Goal: Task Accomplishment & Management: Complete application form

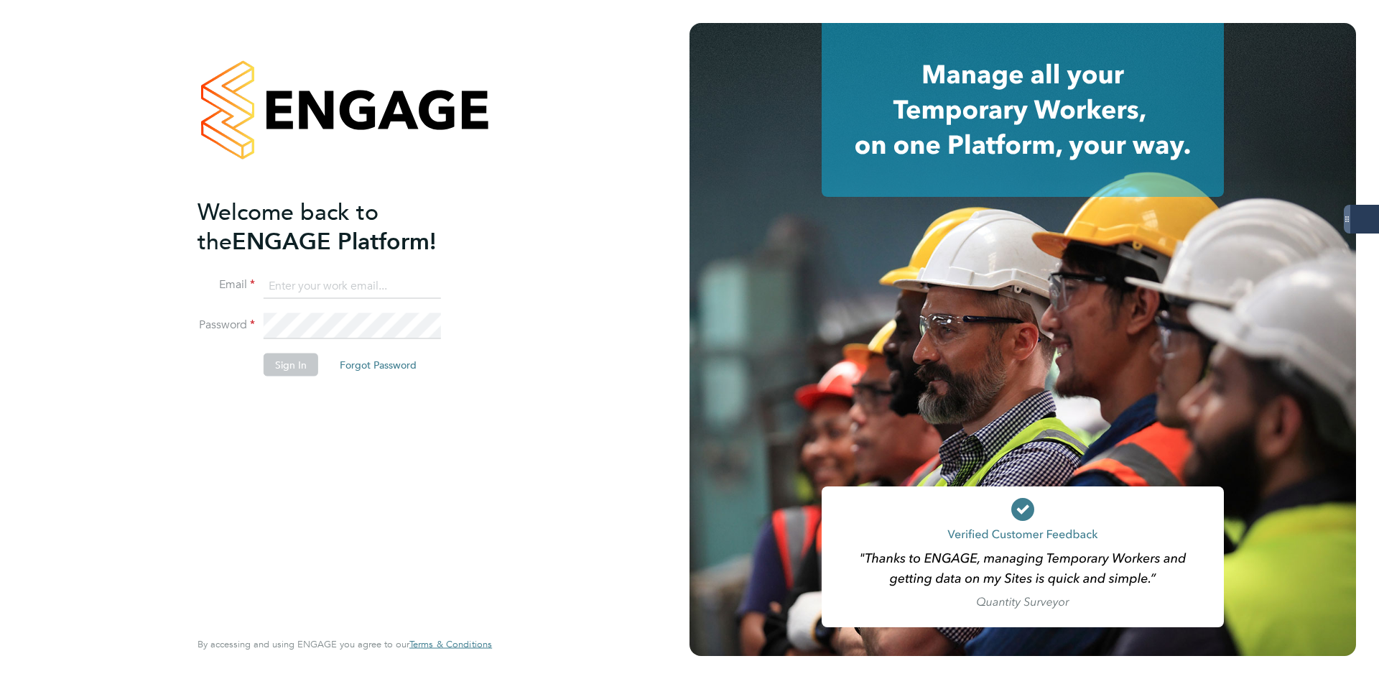
type input "codonovan@skilledcareers.co.uk"
click at [208, 379] on li "Sign In Forgot Password" at bounding box center [338, 371] width 280 height 37
click at [285, 376] on li "Sign In Forgot Password" at bounding box center [338, 371] width 280 height 37
click at [282, 371] on button "Sign In" at bounding box center [291, 364] width 55 height 23
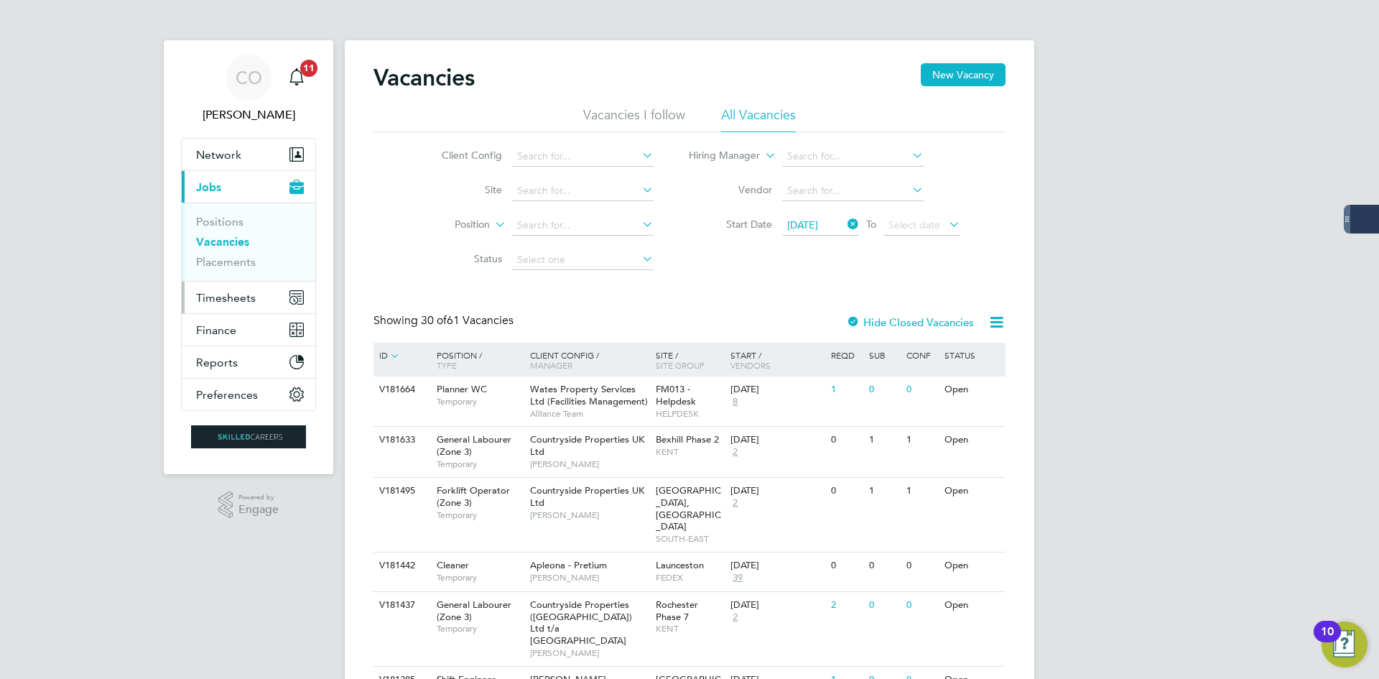
click at [218, 300] on span "Timesheets" at bounding box center [226, 298] width 60 height 14
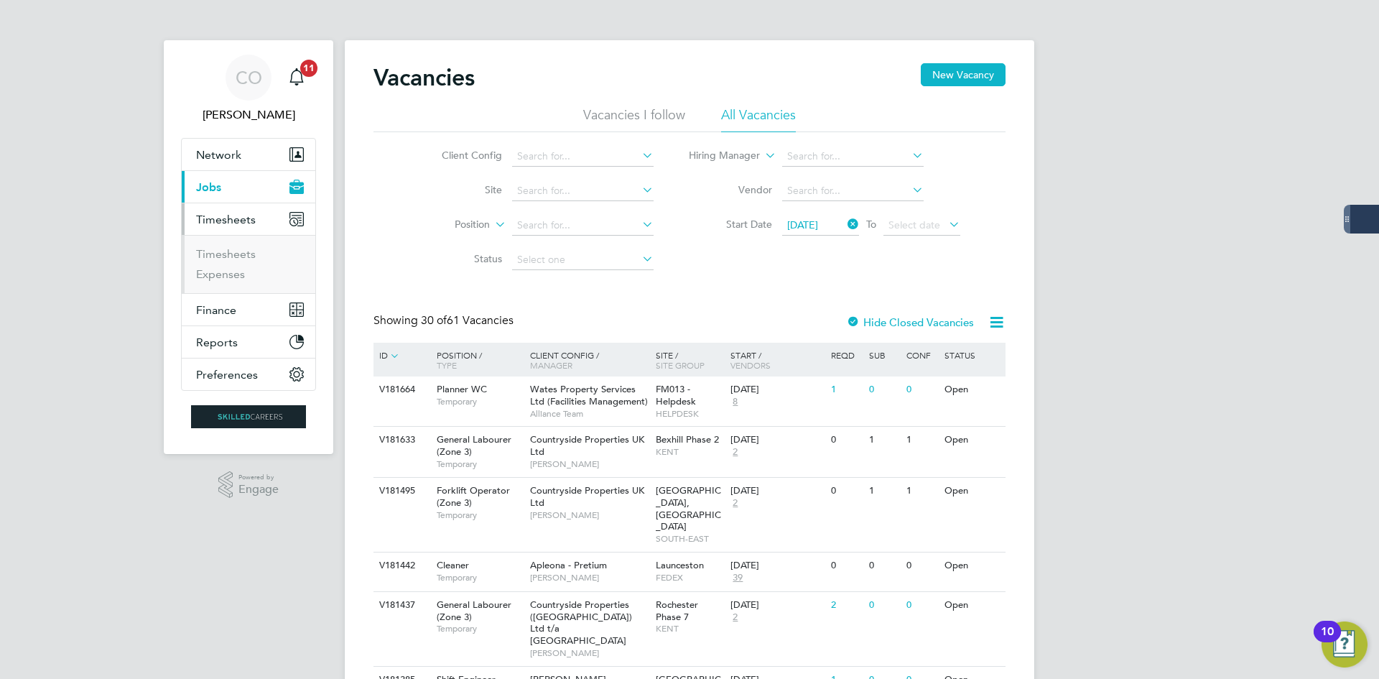
click at [223, 264] on li "Timesheets" at bounding box center [250, 257] width 108 height 20
click at [221, 256] on link "Timesheets" at bounding box center [226, 254] width 60 height 14
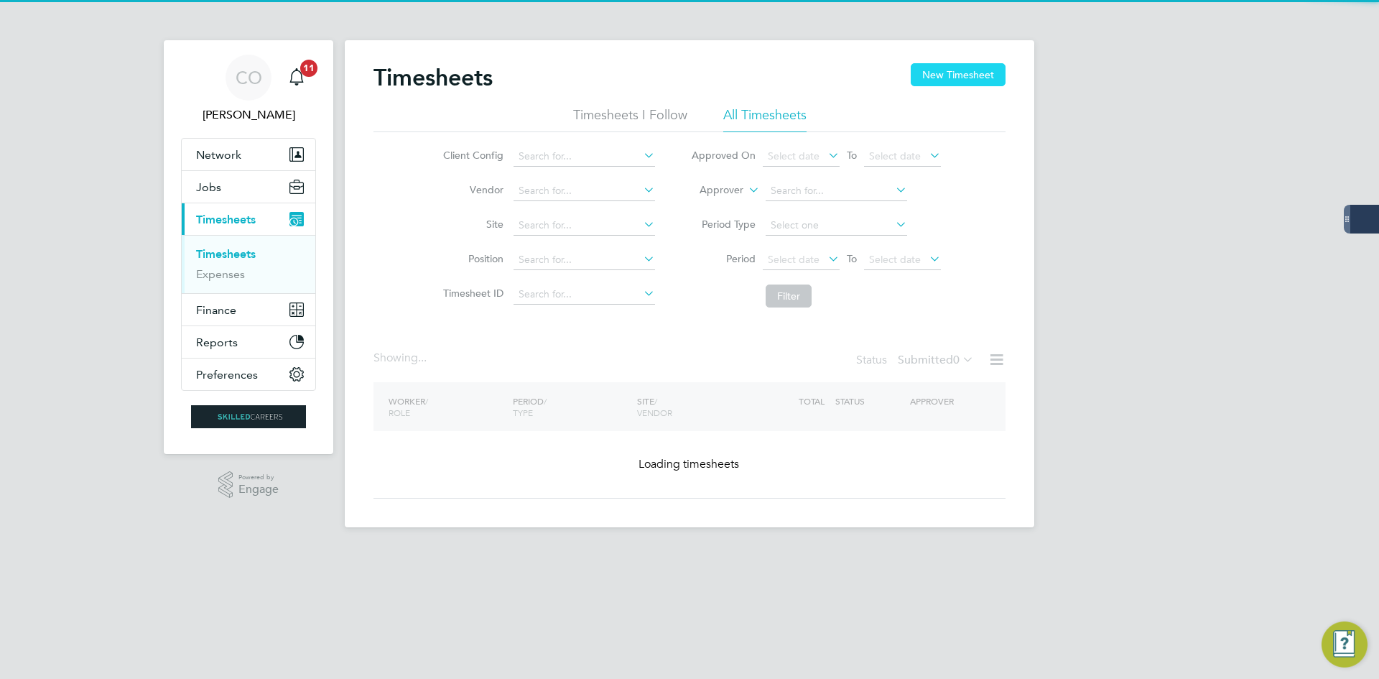
click at [955, 78] on button "New Timesheet" at bounding box center [958, 74] width 95 height 23
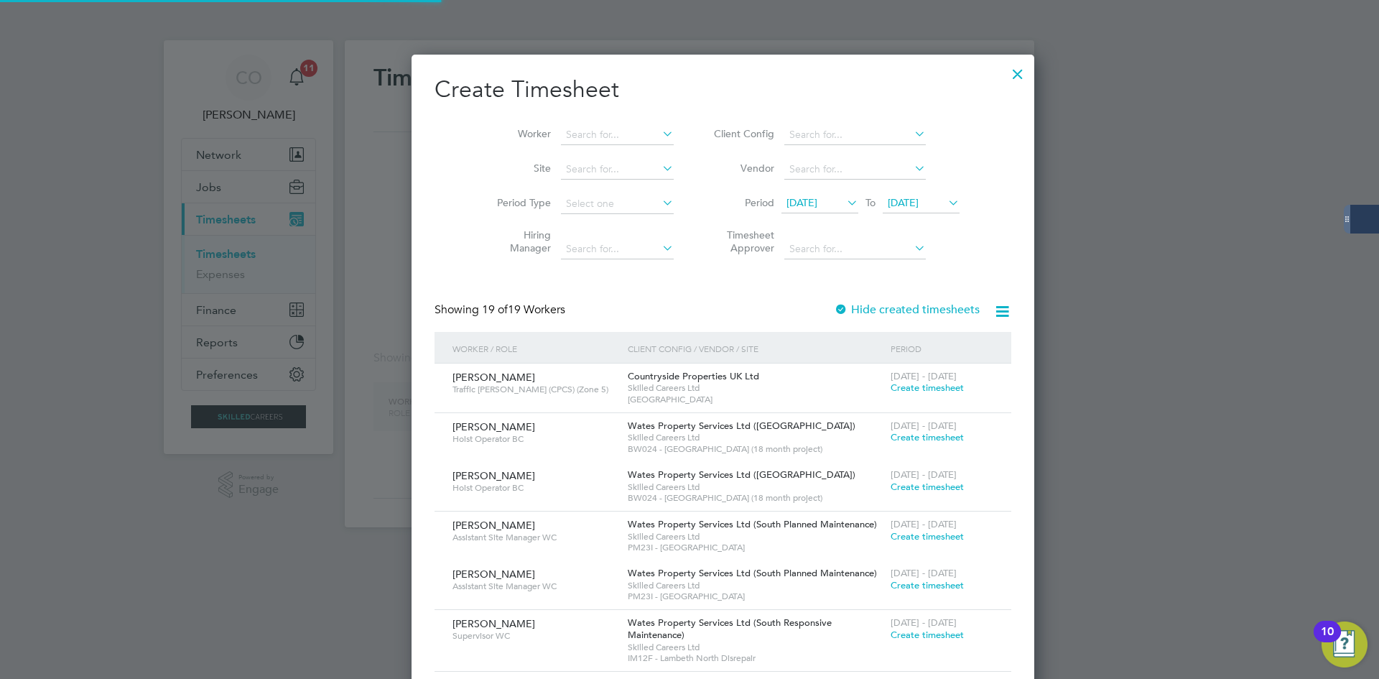
scroll to position [7, 7]
click at [557, 128] on li "Worker" at bounding box center [579, 135] width 223 height 34
click at [561, 133] on input at bounding box center [617, 135] width 113 height 20
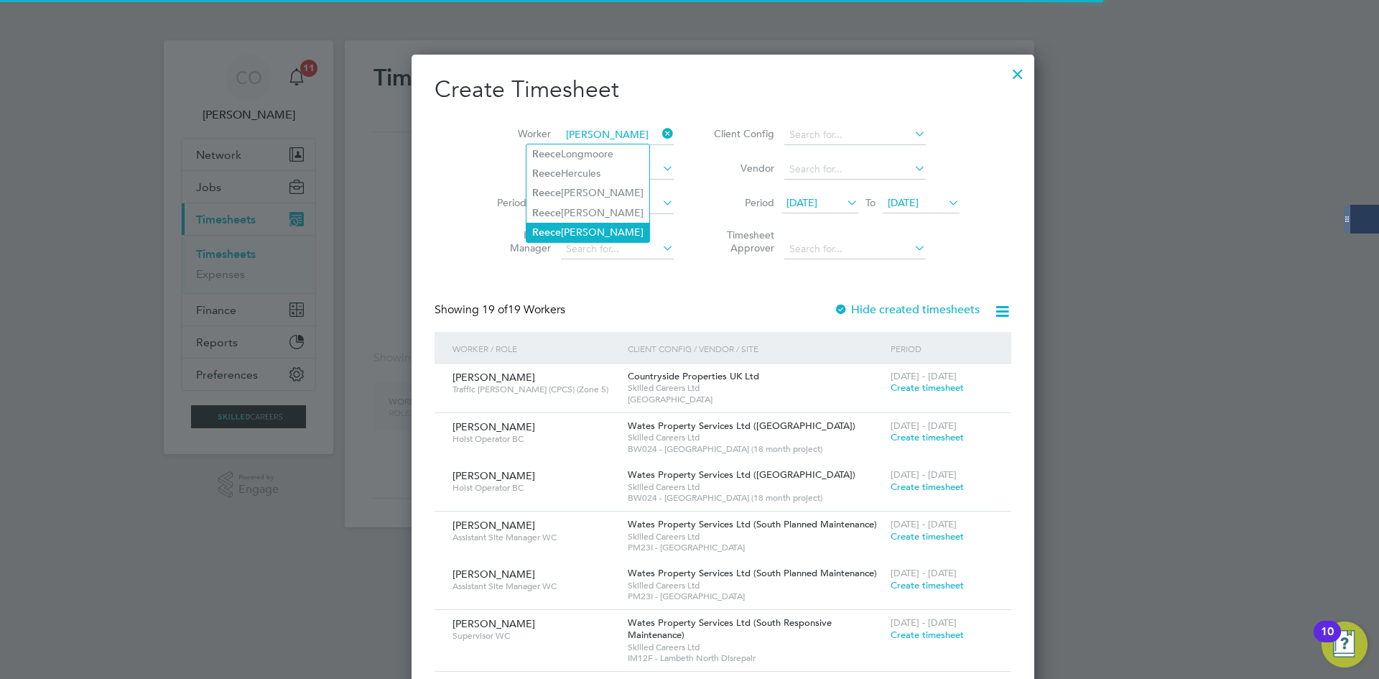
click at [551, 226] on b "Ree ce" at bounding box center [546, 232] width 29 height 12
type input "[PERSON_NAME]"
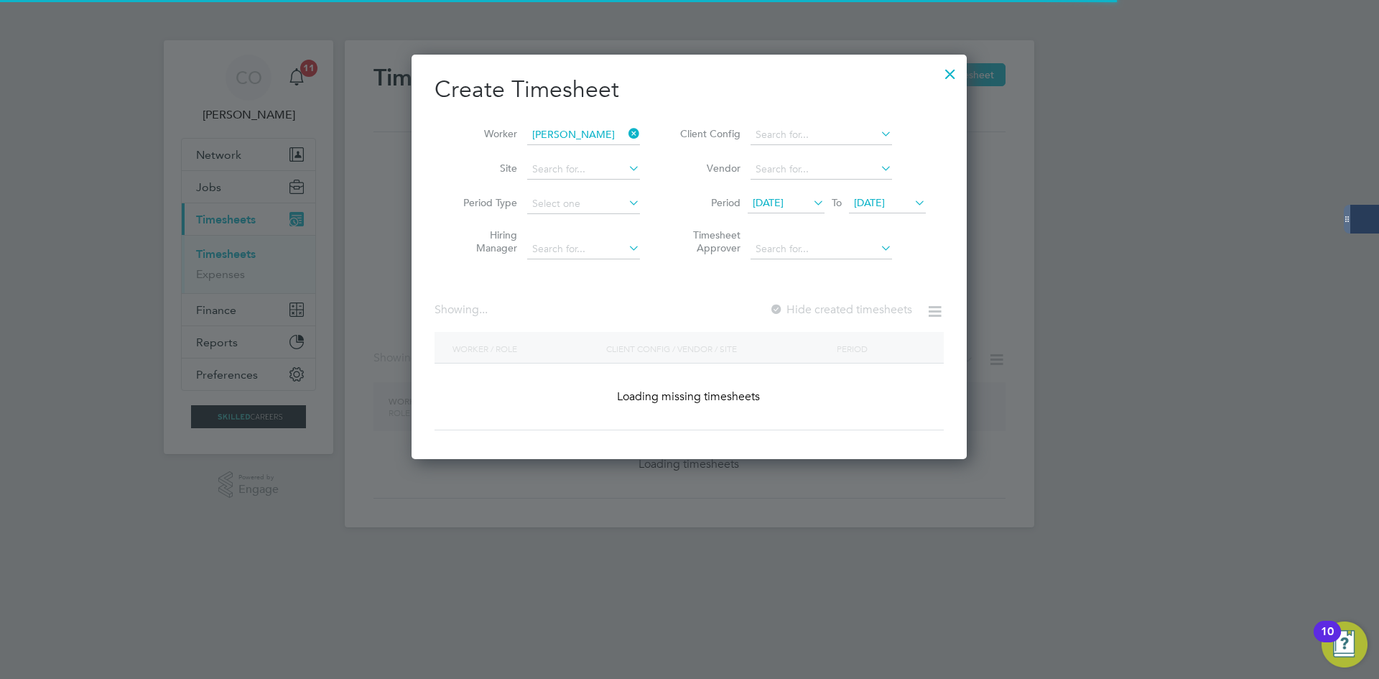
scroll to position [405, 556]
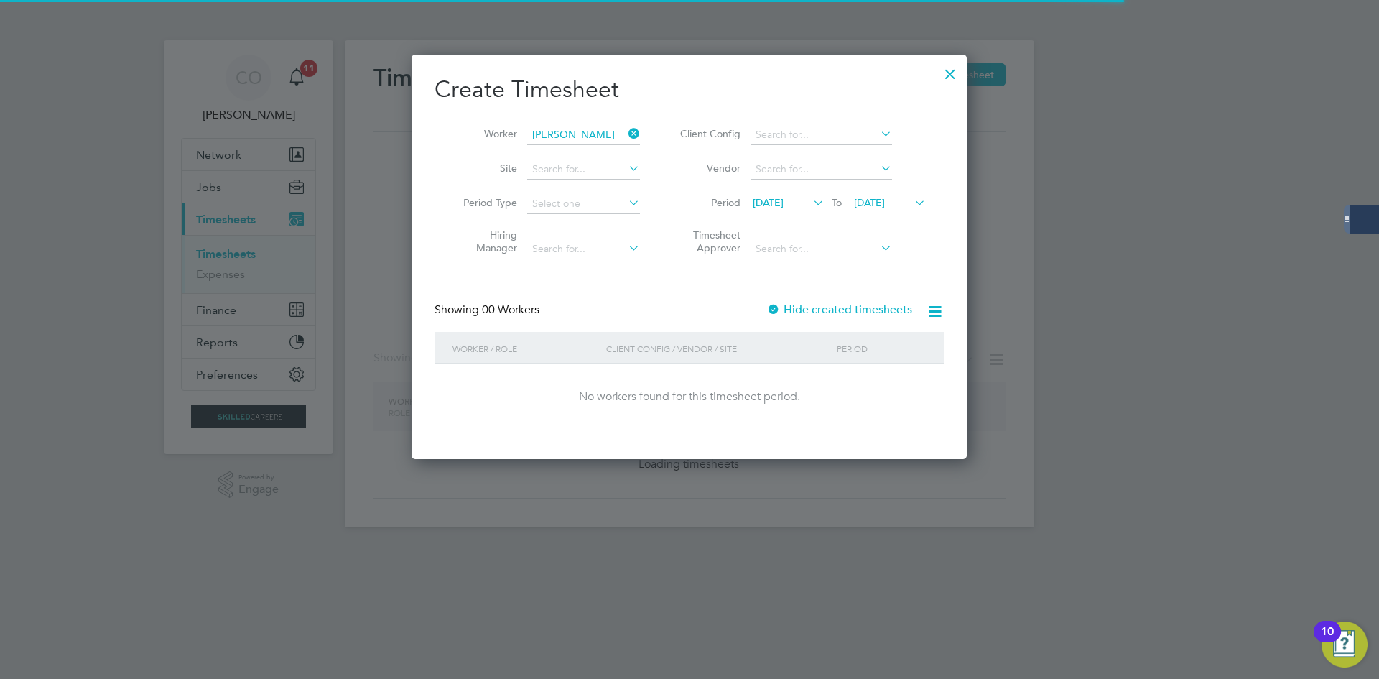
click at [827, 308] on label "Hide created timesheets" at bounding box center [839, 309] width 146 height 14
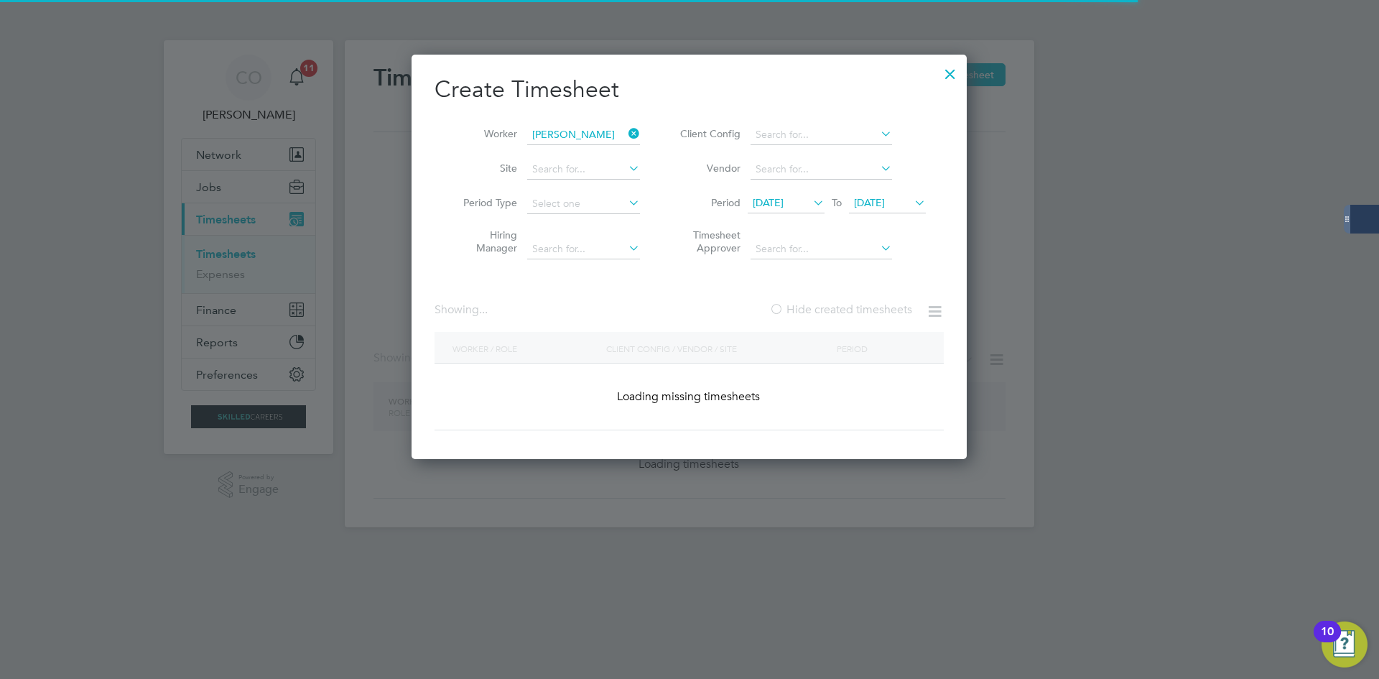
click at [828, 306] on label "Hide created timesheets" at bounding box center [840, 309] width 143 height 14
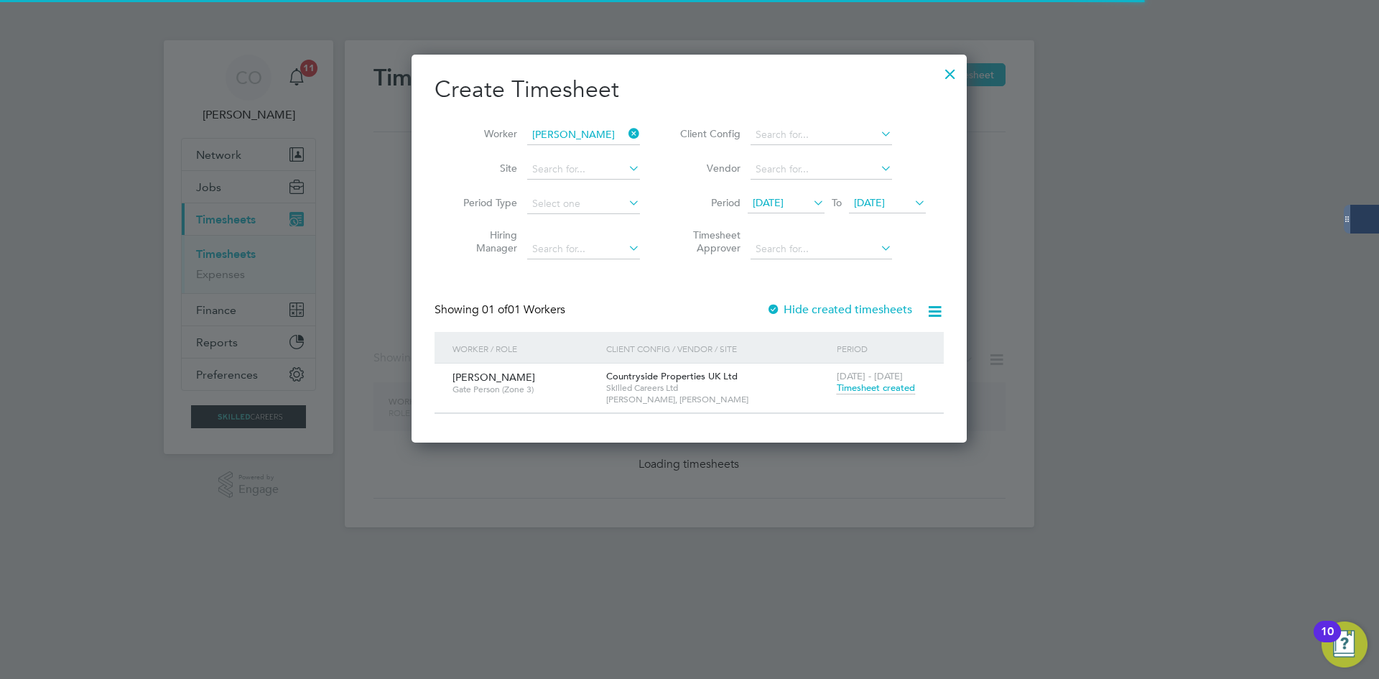
scroll to position [387, 556]
click at [872, 389] on span "Timesheet created" at bounding box center [876, 387] width 78 height 13
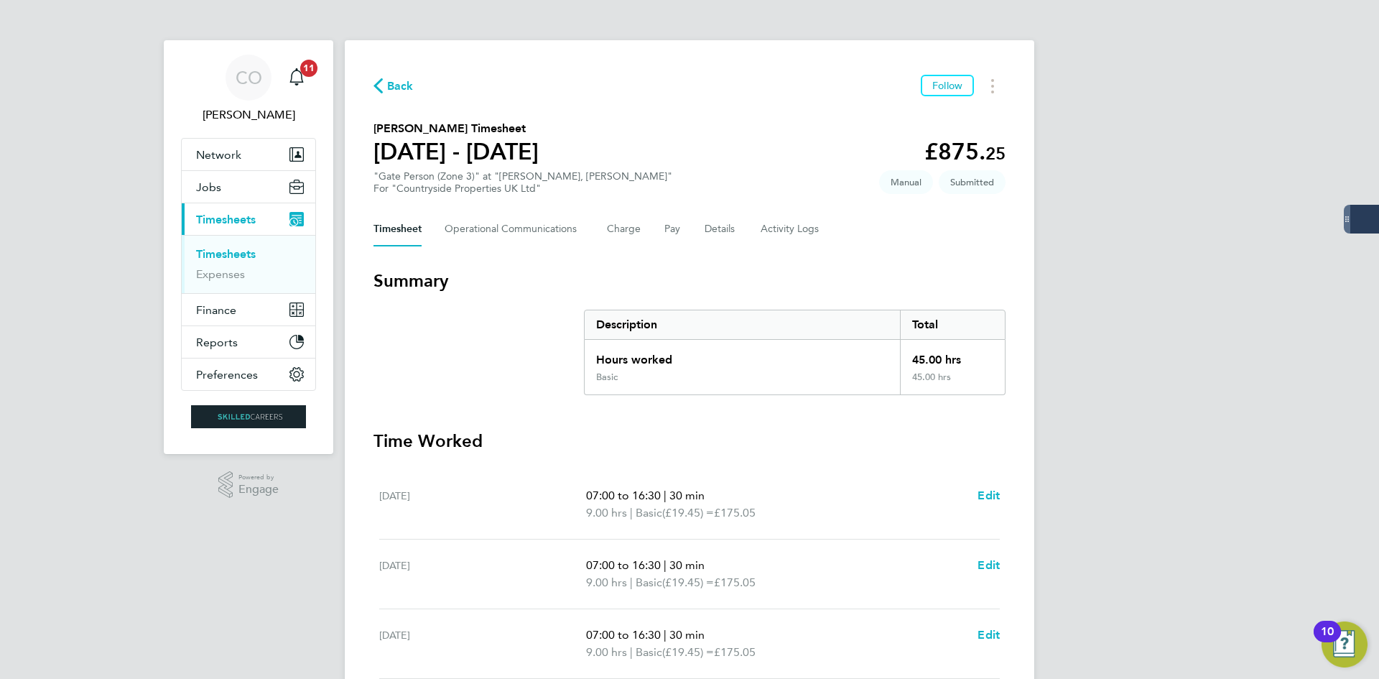
click at [403, 90] on span "Back" at bounding box center [400, 86] width 27 height 17
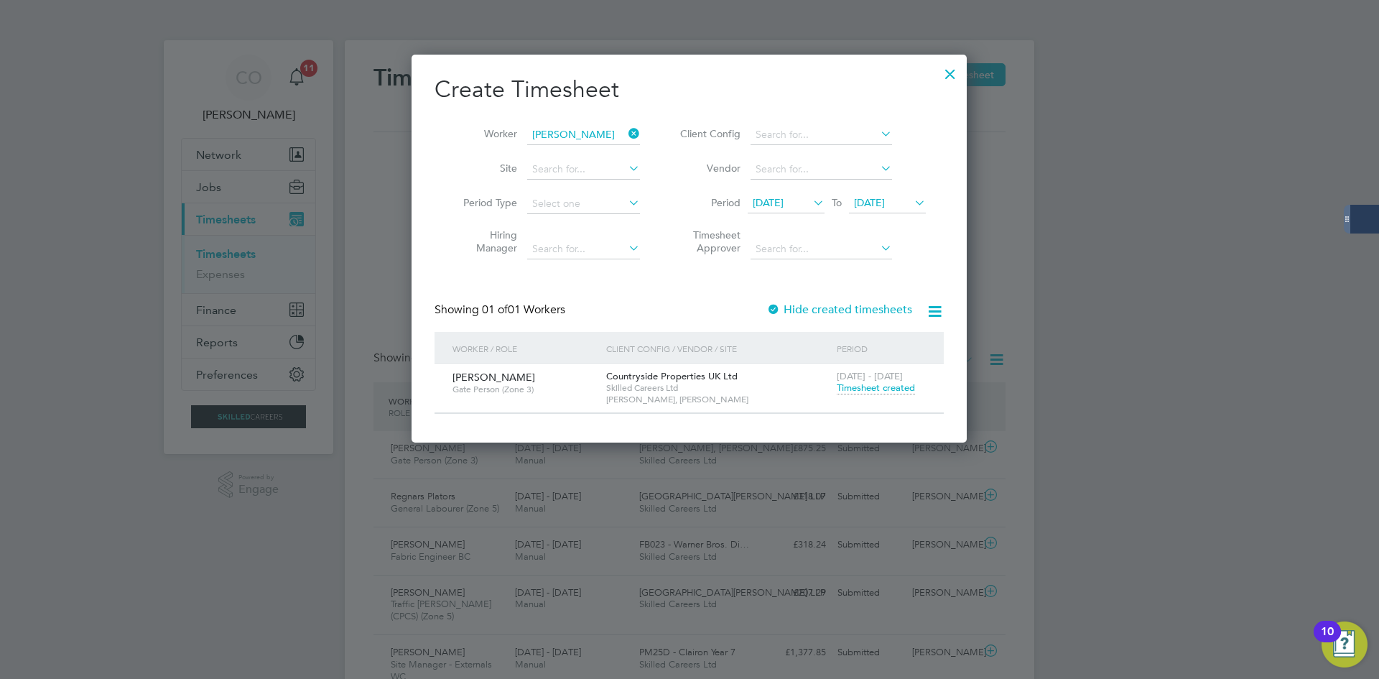
click at [946, 72] on div at bounding box center [950, 70] width 26 height 26
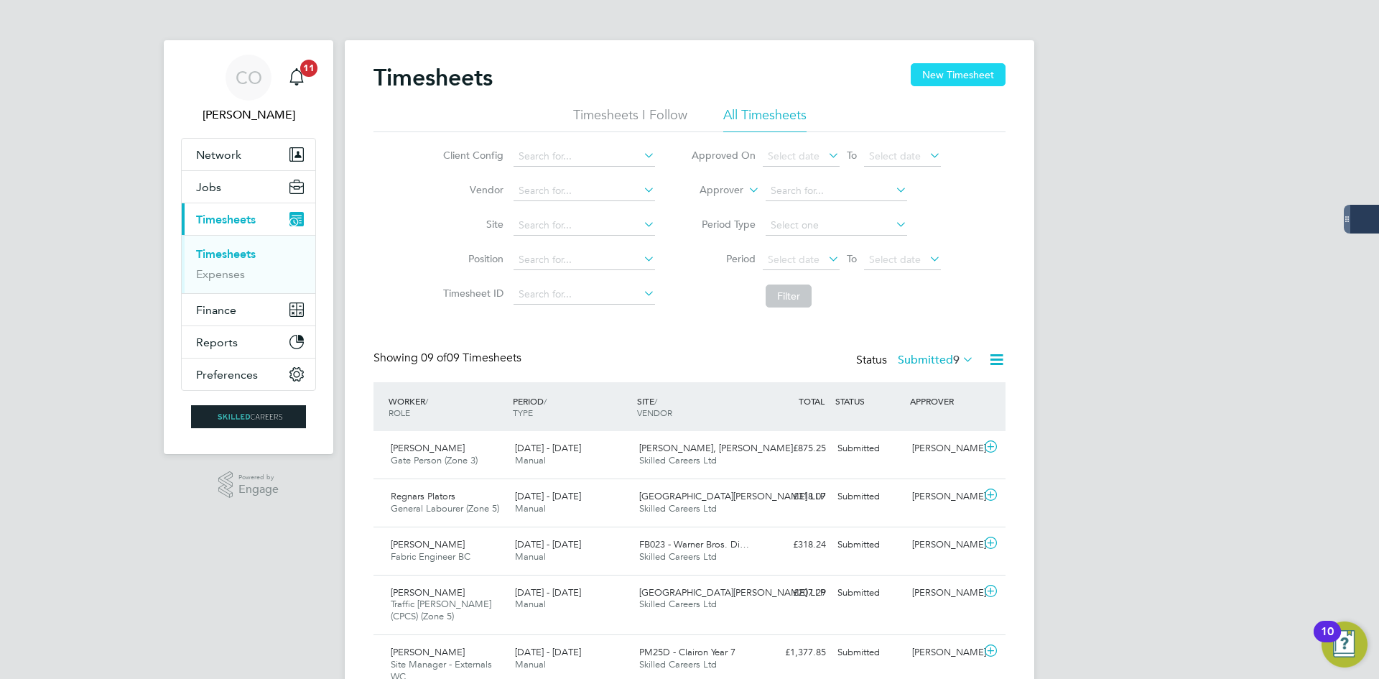
click at [953, 71] on button "New Timesheet" at bounding box center [958, 74] width 95 height 23
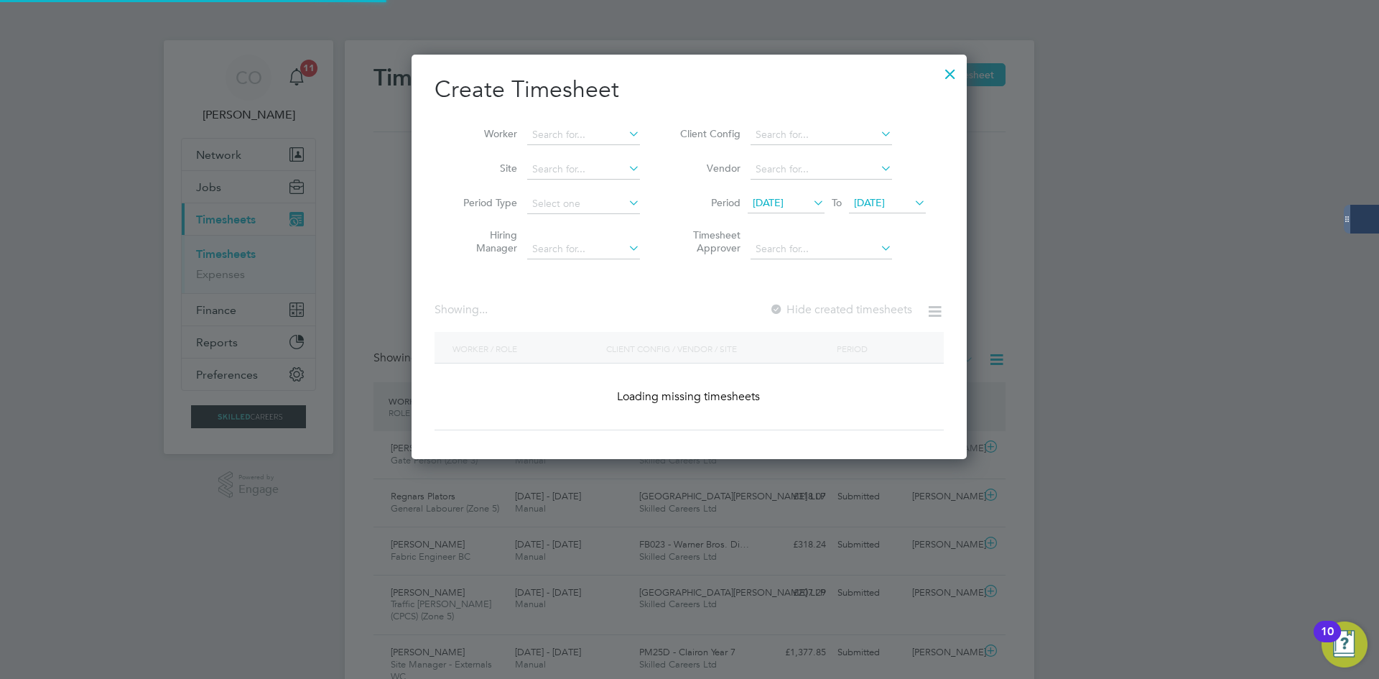
scroll to position [1903, 556]
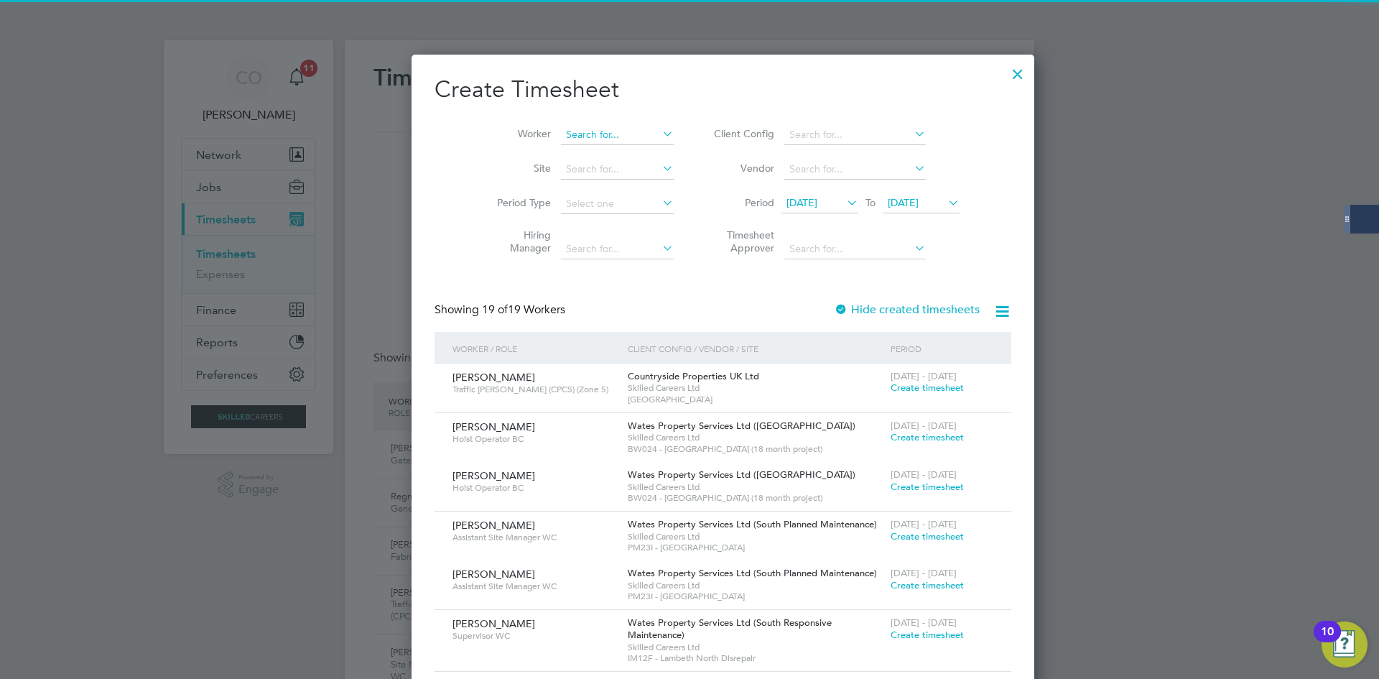
click at [562, 138] on input at bounding box center [617, 135] width 113 height 20
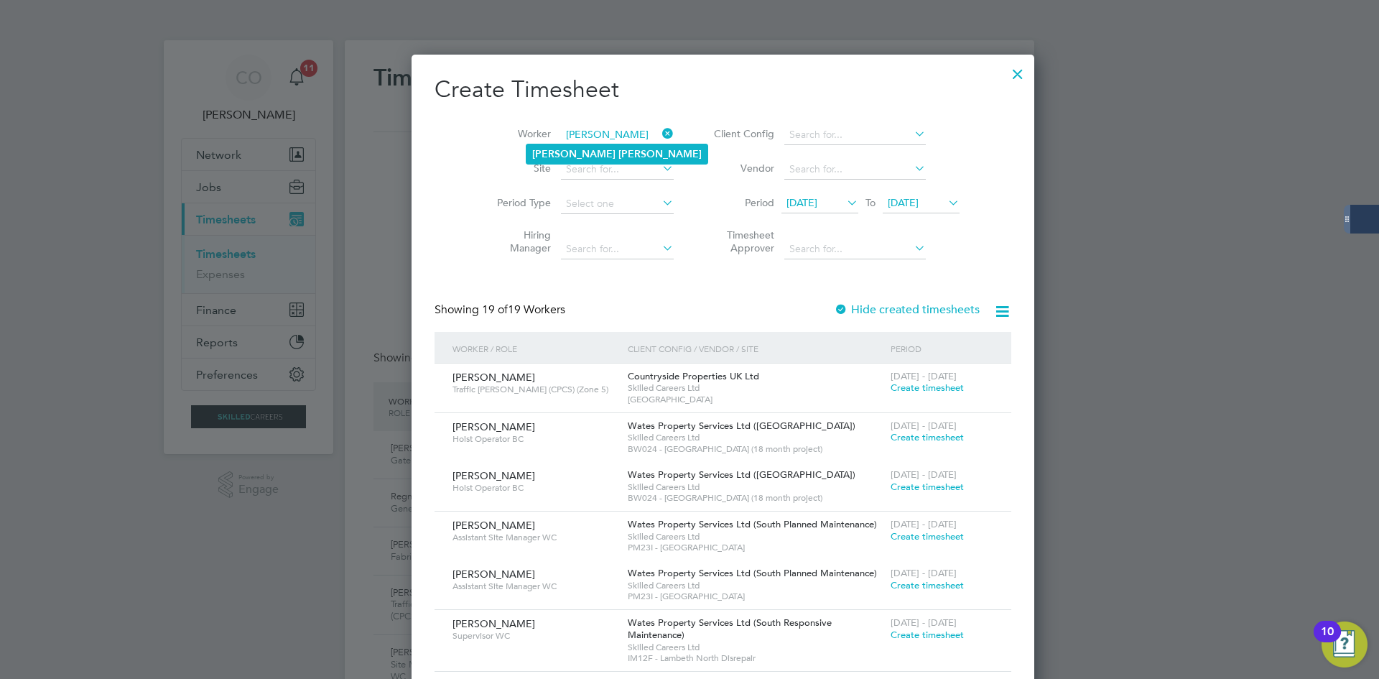
click at [618, 153] on b "[PERSON_NAME]" at bounding box center [659, 154] width 83 height 12
type input "[PERSON_NAME]"
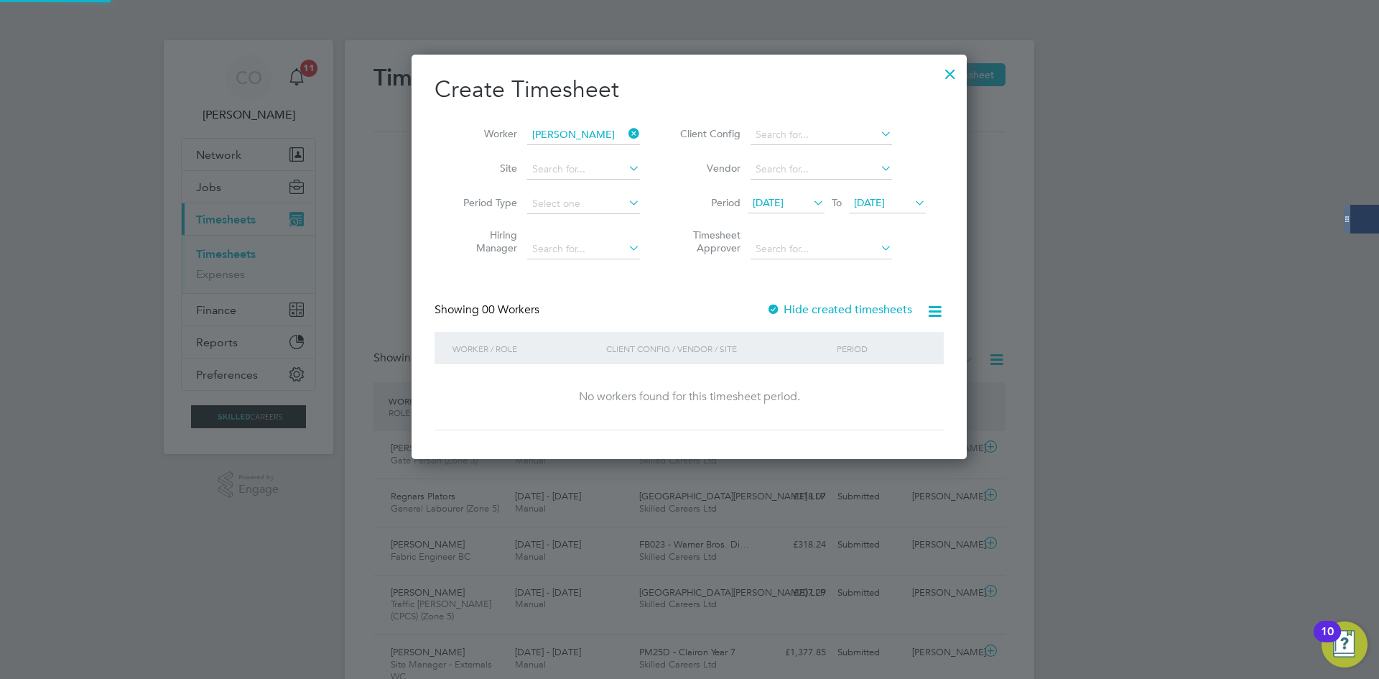
scroll to position [7, 7]
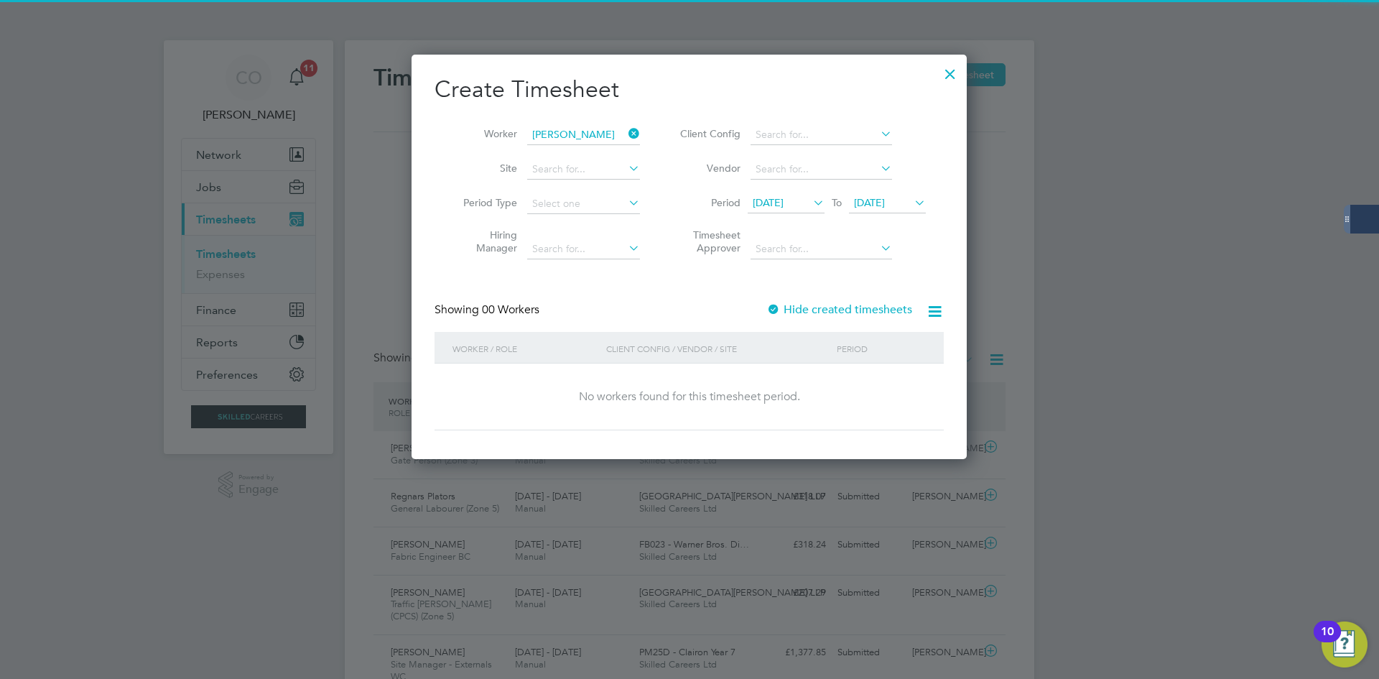
click at [833, 317] on div "Showing 00 Workers Hide created timesheets" at bounding box center [689, 316] width 509 height 29
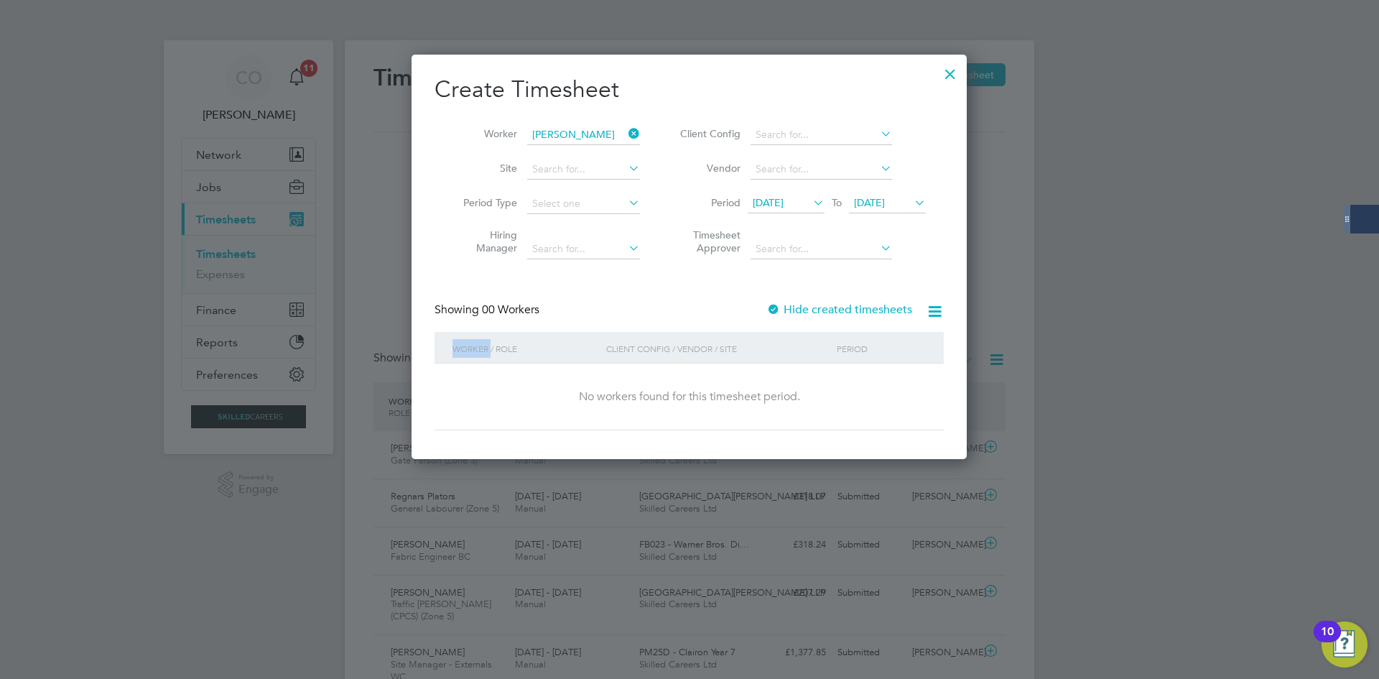
click at [832, 316] on div "Hide created timesheets" at bounding box center [840, 309] width 149 height 15
click at [832, 311] on label "Hide created timesheets" at bounding box center [839, 309] width 146 height 14
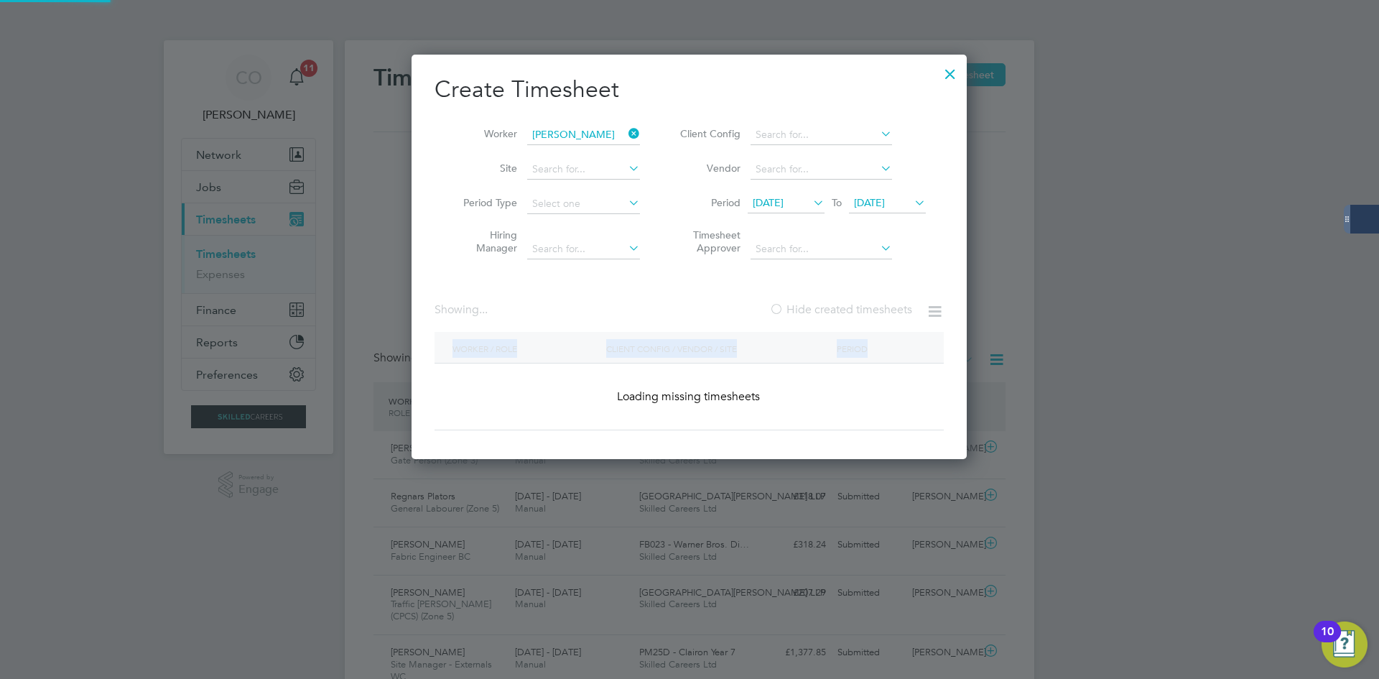
scroll to position [22, 7]
click at [832, 310] on label "Hide created timesheets" at bounding box center [840, 309] width 143 height 14
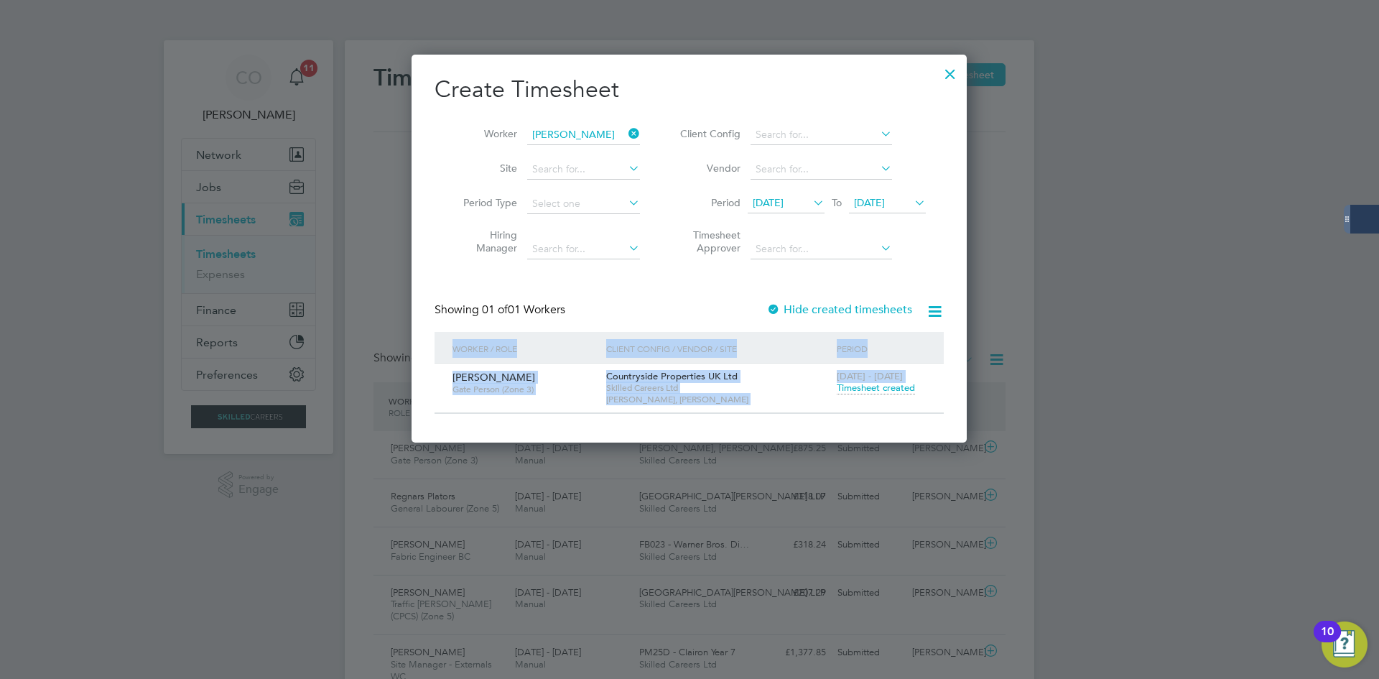
click at [774, 389] on span "Skilled Careers Ltd" at bounding box center [717, 387] width 223 height 11
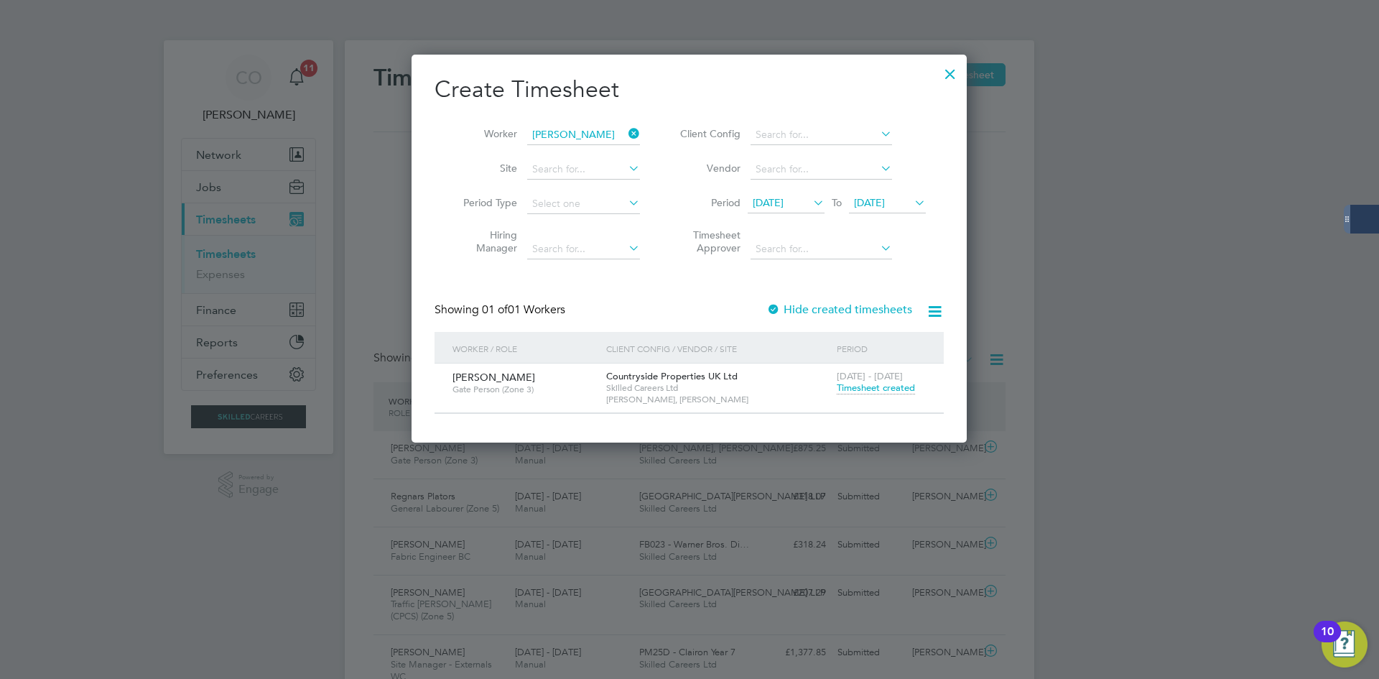
click at [847, 391] on span "Timesheet created" at bounding box center [876, 387] width 78 height 13
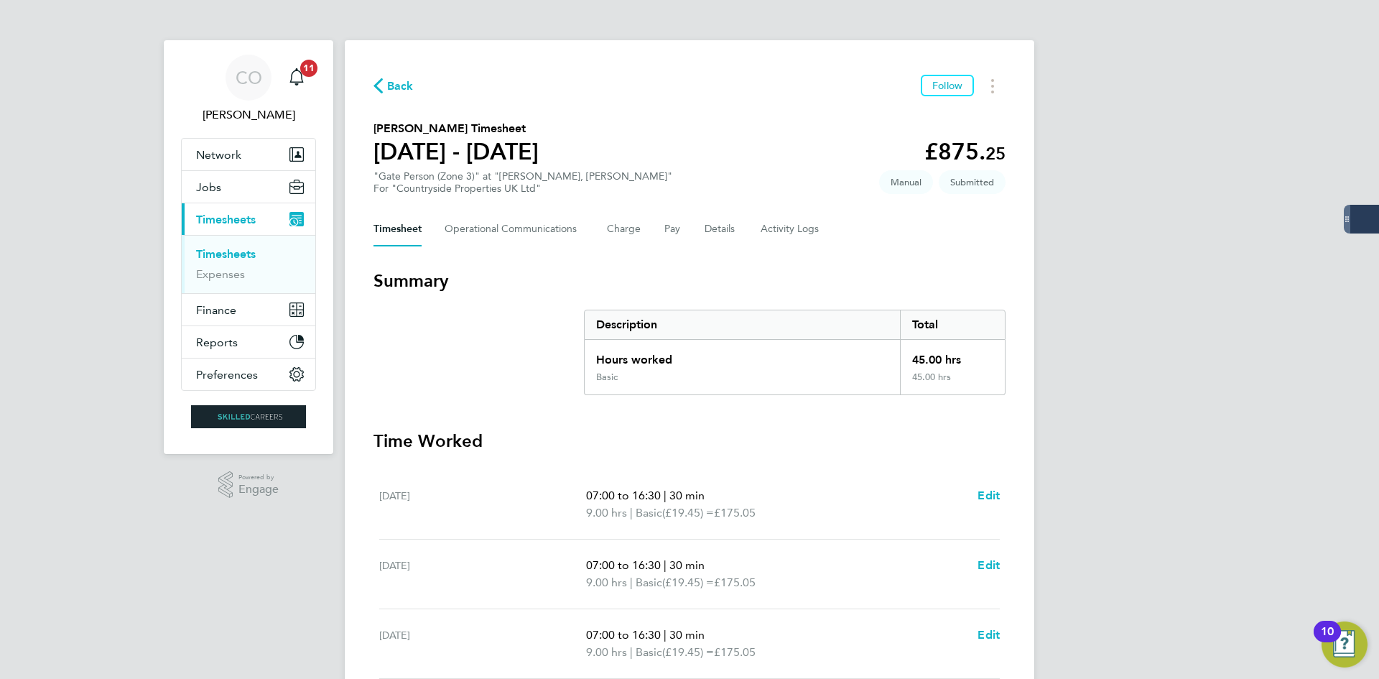
click at [404, 83] on span "Back" at bounding box center [400, 86] width 27 height 17
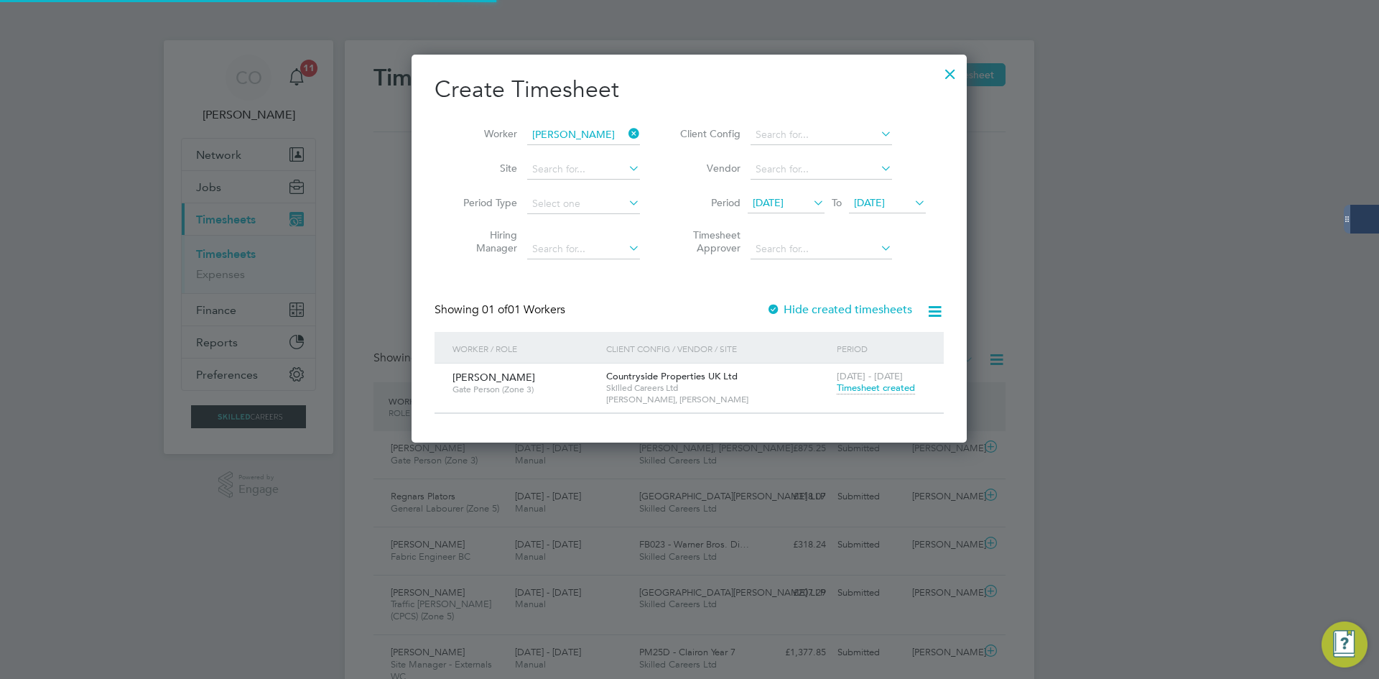
scroll to position [37, 125]
drag, startPoint x: 947, startPoint y: 77, endPoint x: 936, endPoint y: 57, distance: 22.5
click at [947, 77] on div at bounding box center [950, 70] width 26 height 26
